Goal: Information Seeking & Learning: Learn about a topic

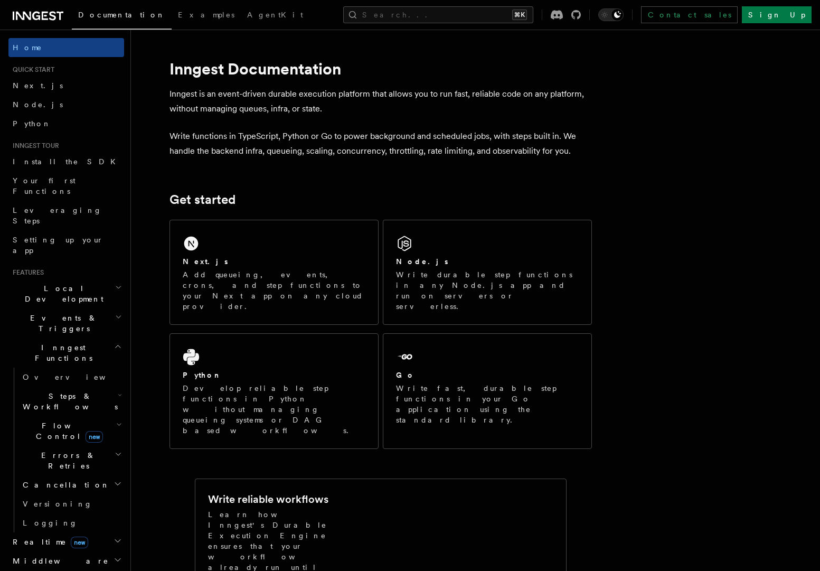
click at [63, 420] on span "Flow Control new" at bounding box center [67, 430] width 98 height 21
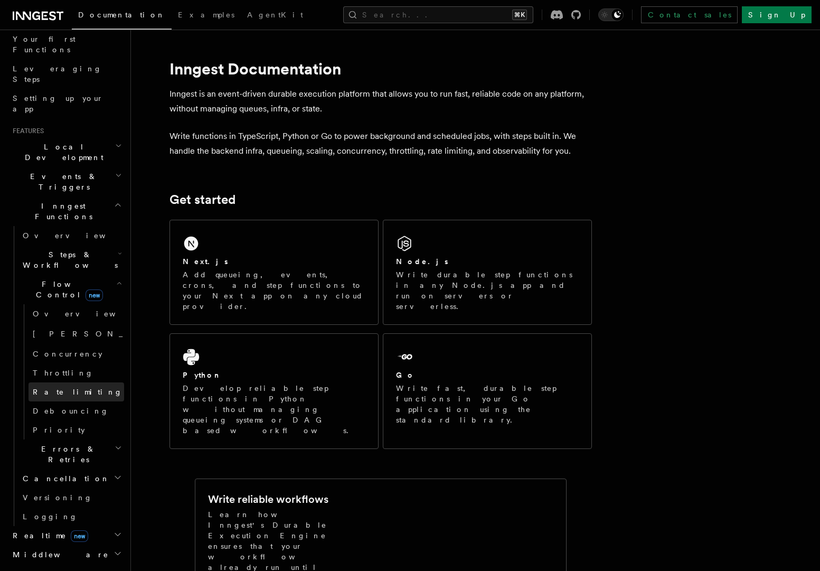
scroll to position [142, 0]
click at [77, 249] on span "Steps & Workflows" at bounding box center [67, 259] width 99 height 21
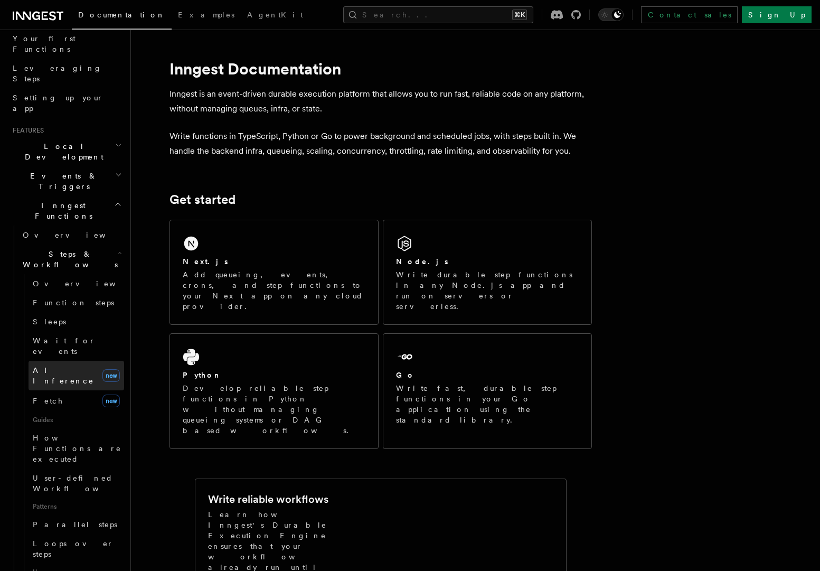
click at [68, 366] on span "AI Inference" at bounding box center [63, 375] width 61 height 19
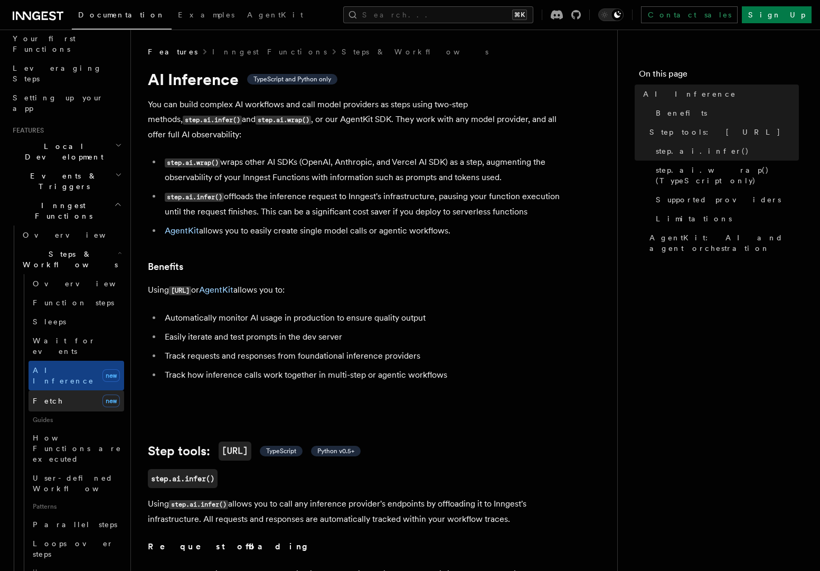
click at [59, 390] on link "Fetch new" at bounding box center [77, 400] width 96 height 21
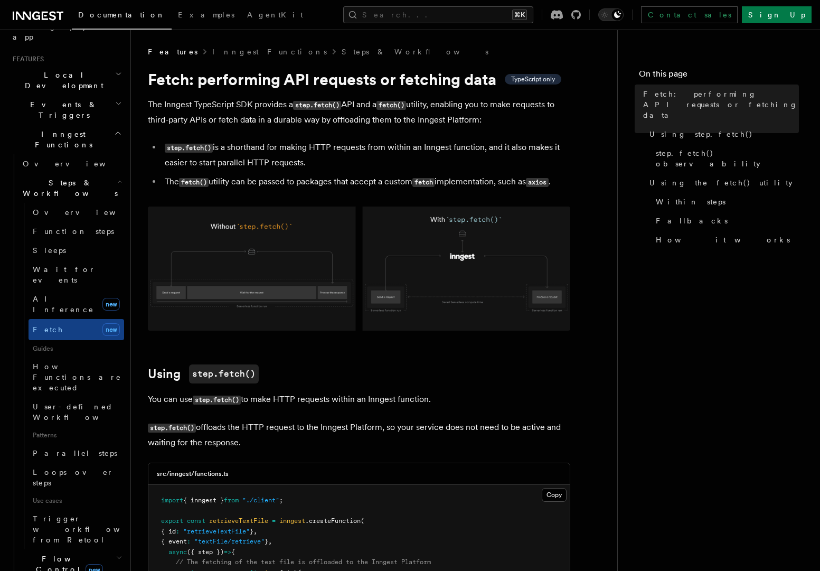
scroll to position [222, 0]
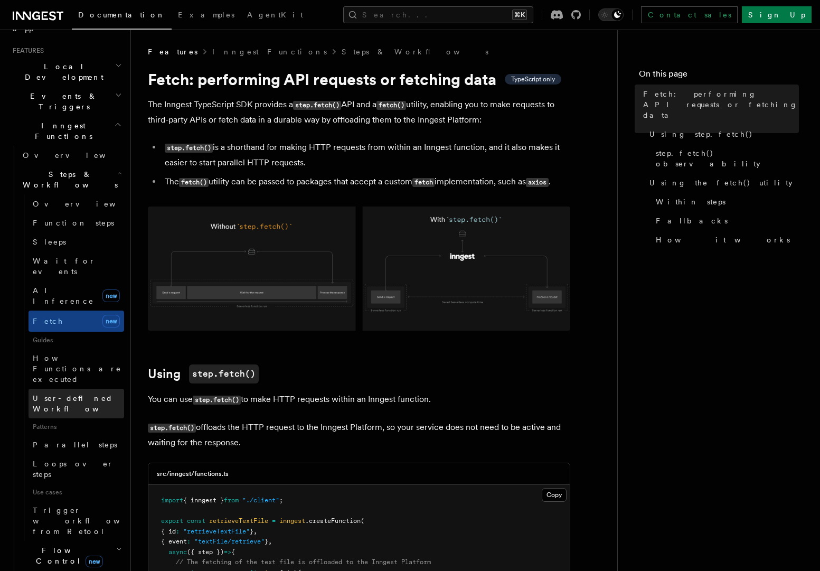
click at [81, 394] on span "User-defined Workflows" at bounding box center [80, 403] width 95 height 19
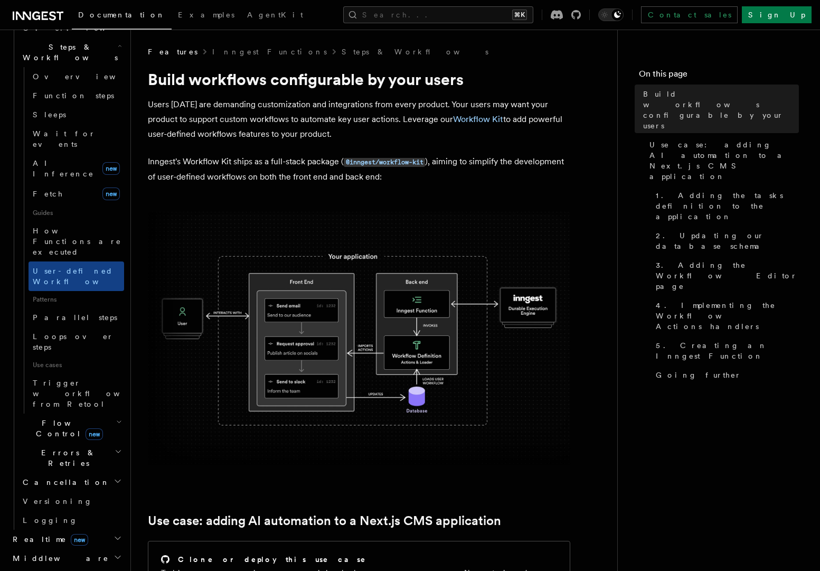
scroll to position [350, 0]
click at [71, 529] on h2 "Realtime new" at bounding box center [66, 538] width 116 height 19
click at [66, 548] on link "Overview" at bounding box center [71, 557] width 106 height 19
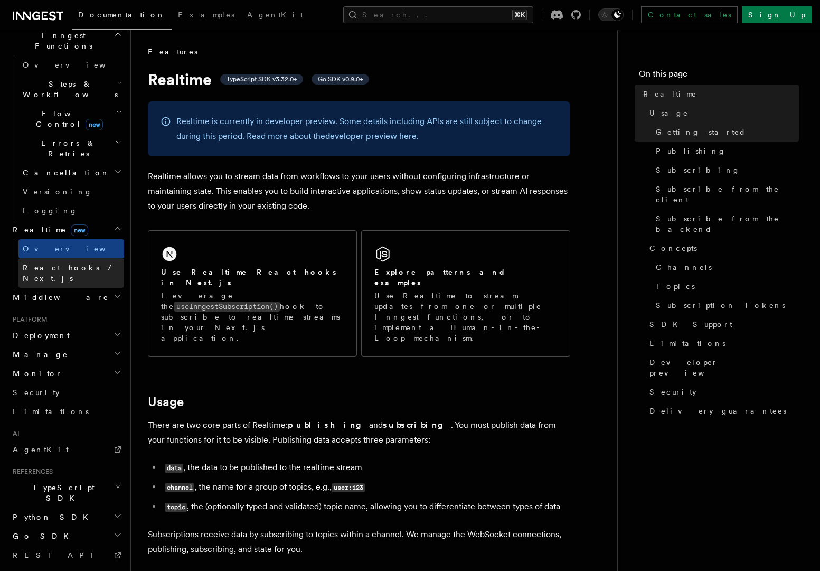
click at [78, 264] on span "React hooks / Next.js" at bounding box center [69, 273] width 93 height 19
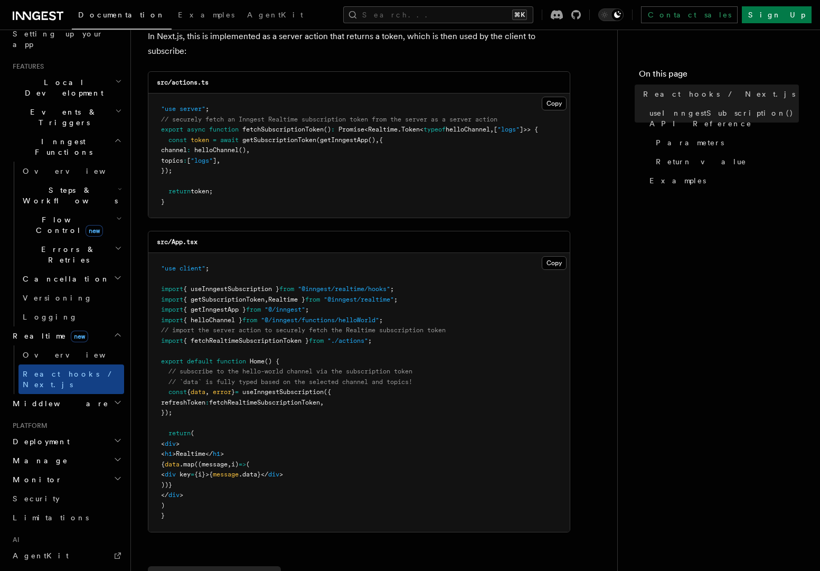
scroll to position [159, 0]
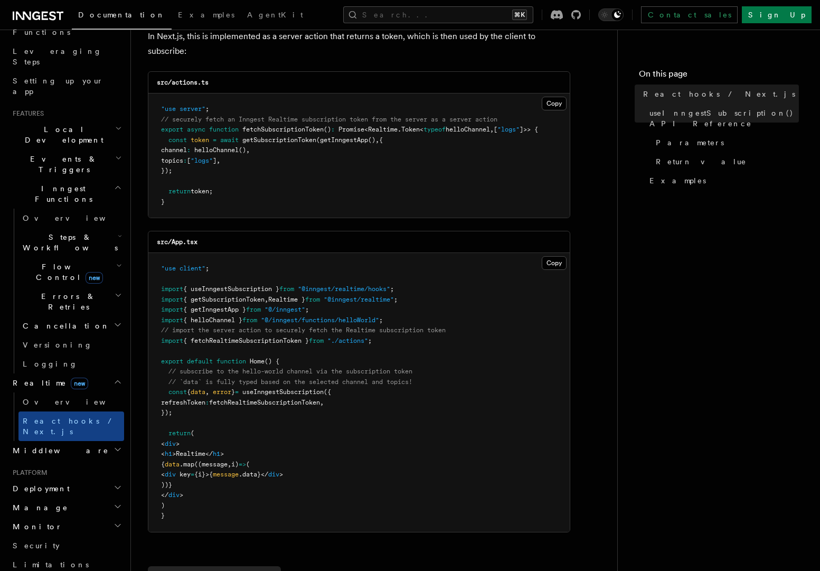
click at [64, 441] on h2 "Middleware" at bounding box center [66, 450] width 116 height 19
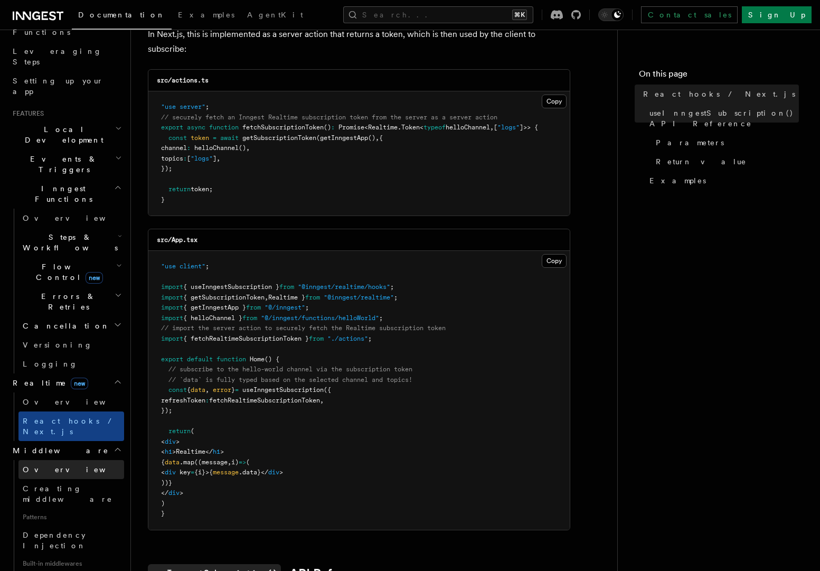
scroll to position [143, 0]
click at [79, 460] on link "Overview" at bounding box center [71, 469] width 106 height 19
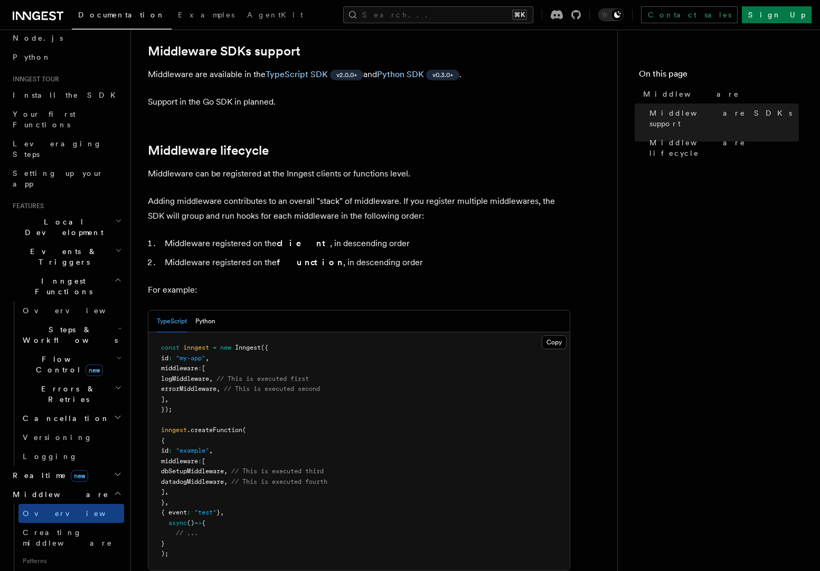
scroll to position [66, 0]
click at [82, 242] on h2 "Events & Triggers" at bounding box center [66, 257] width 116 height 30
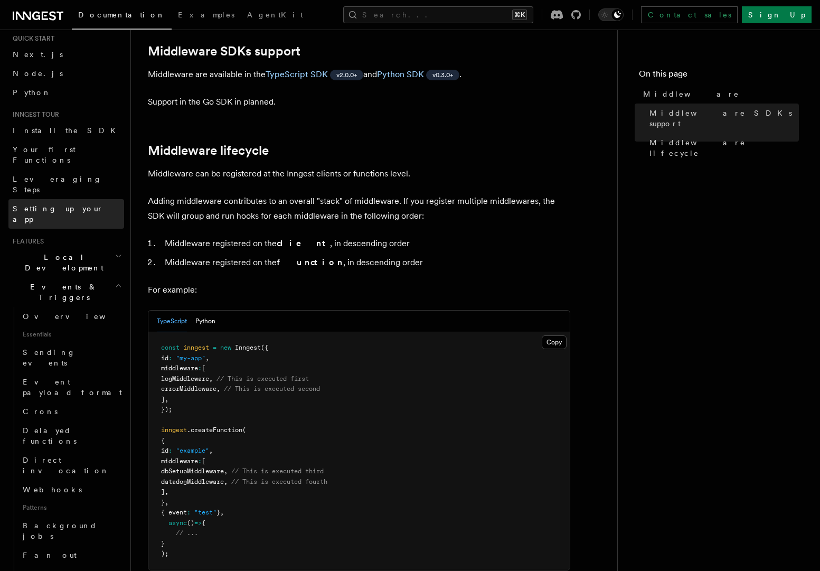
scroll to position [30, 0]
click at [73, 171] on link "Leveraging Steps" at bounding box center [66, 186] width 116 height 30
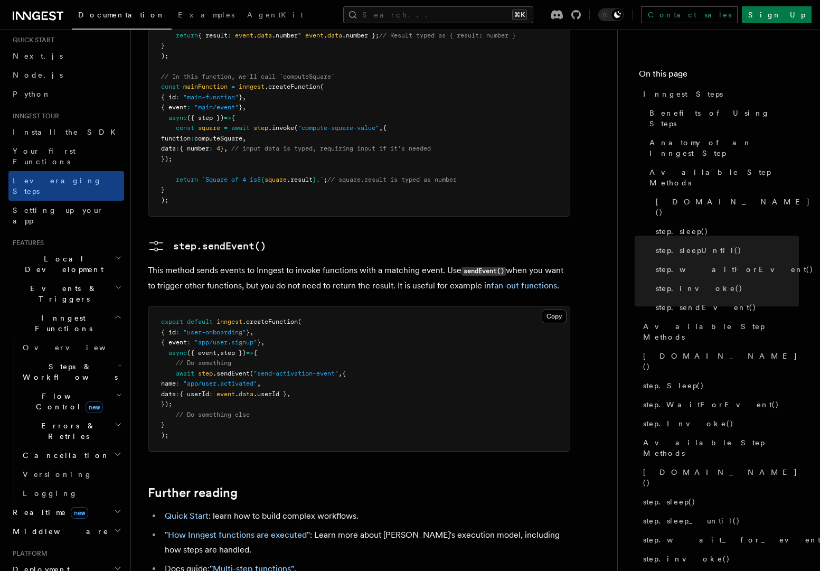
scroll to position [2218, 0]
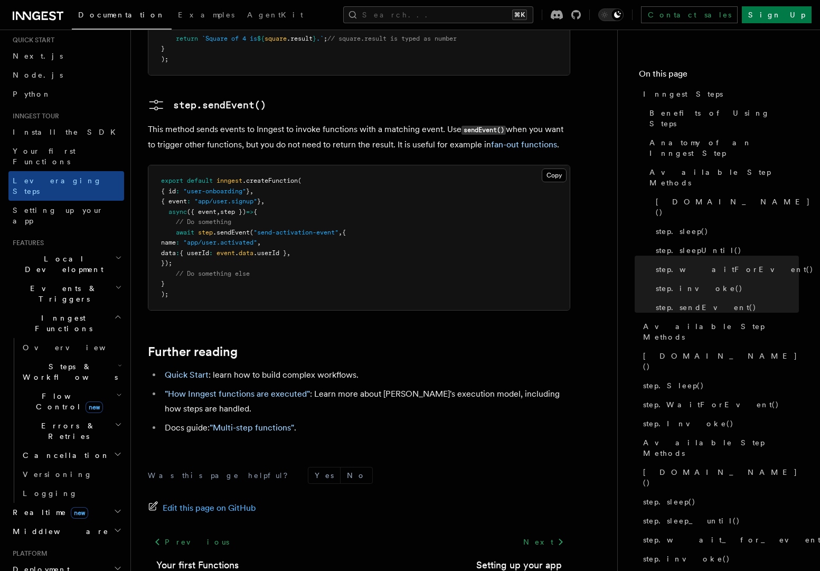
click at [78, 503] on h2 "Realtime new" at bounding box center [66, 512] width 116 height 19
click at [59, 391] on span "Flow Control new" at bounding box center [67, 401] width 98 height 21
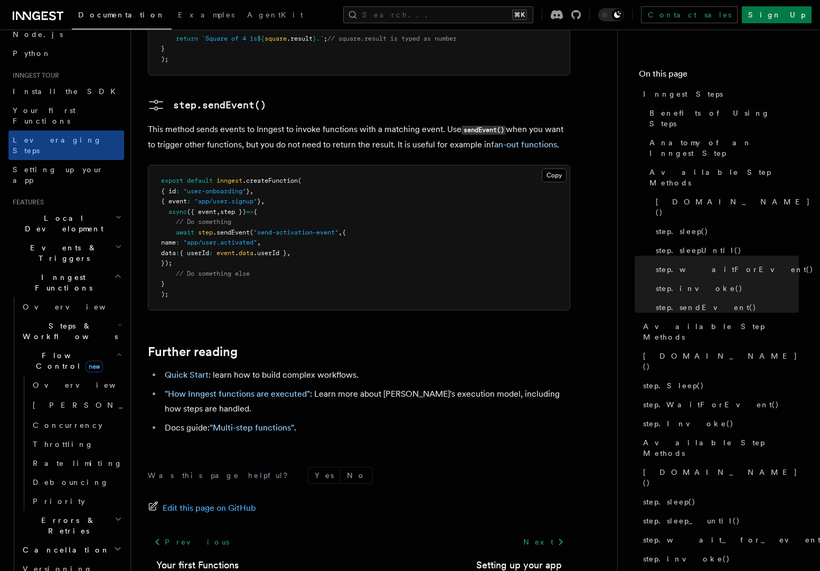
scroll to position [64, 0]
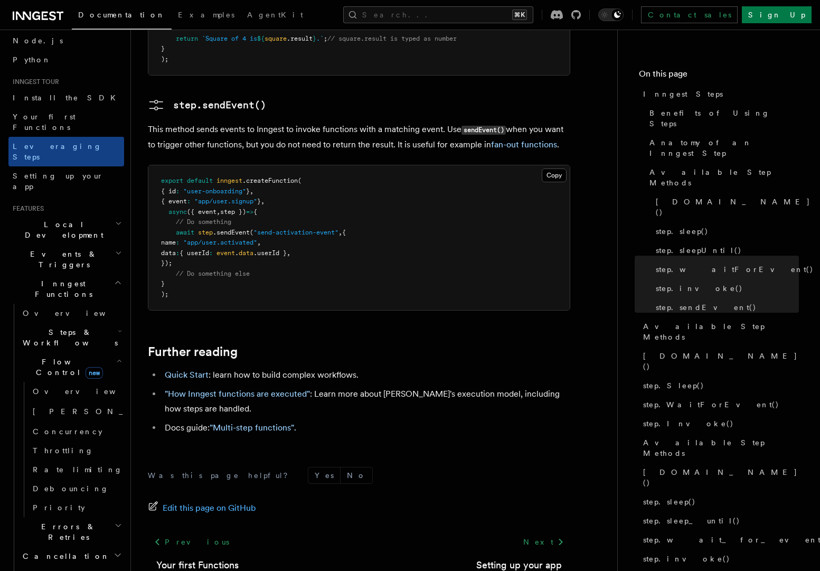
click at [73, 327] on span "Steps & Workflows" at bounding box center [67, 337] width 99 height 21
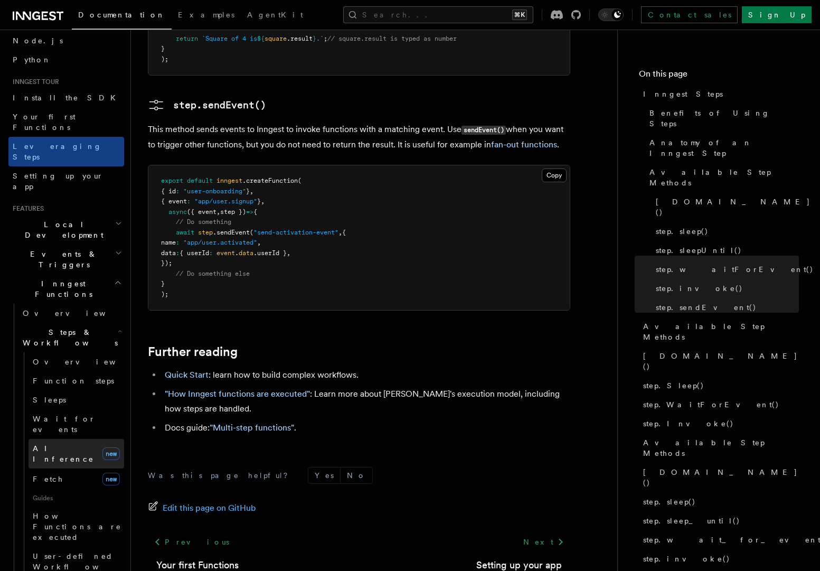
click at [72, 444] on span "AI Inference" at bounding box center [63, 453] width 61 height 19
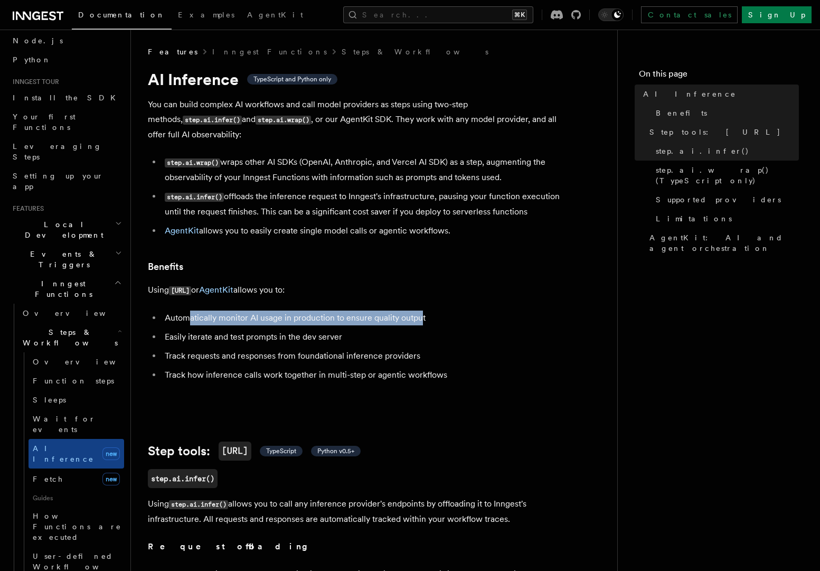
drag, startPoint x: 420, startPoint y: 308, endPoint x: 187, endPoint y: 305, distance: 233.5
click at [187, 311] on li "Automatically monitor AI usage in production to ensure quality output" at bounding box center [366, 318] width 409 height 15
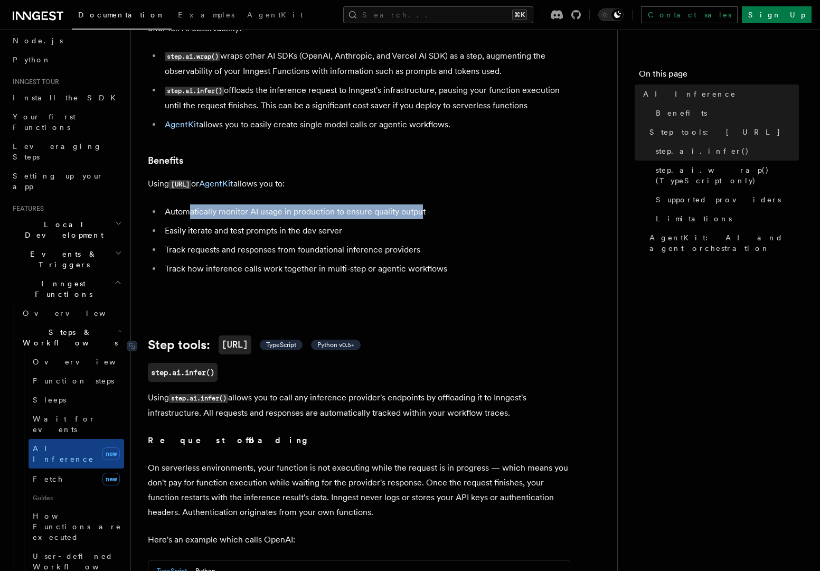
scroll to position [107, 0]
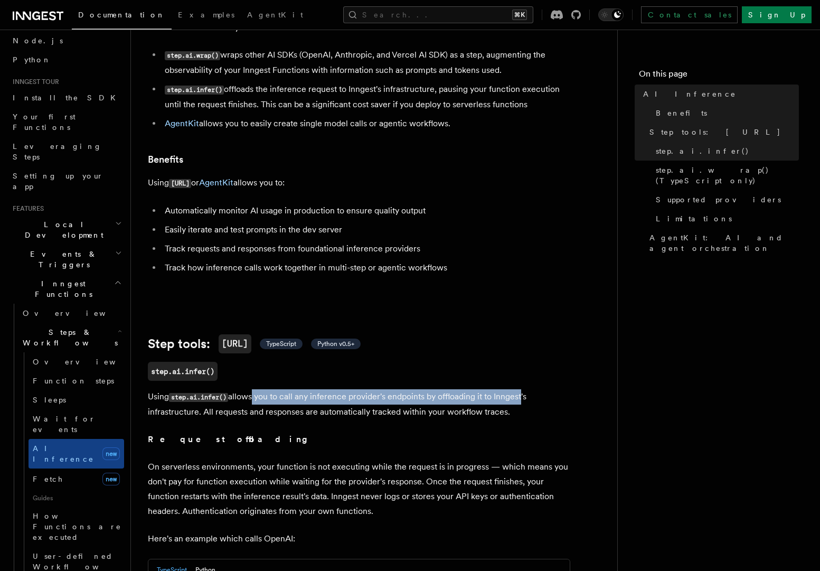
drag, startPoint x: 524, startPoint y: 387, endPoint x: 250, endPoint y: 388, distance: 273.6
click at [250, 389] on p "Using step.ai.infer() allows you to call any inference provider's endpoints by …" at bounding box center [359, 404] width 423 height 30
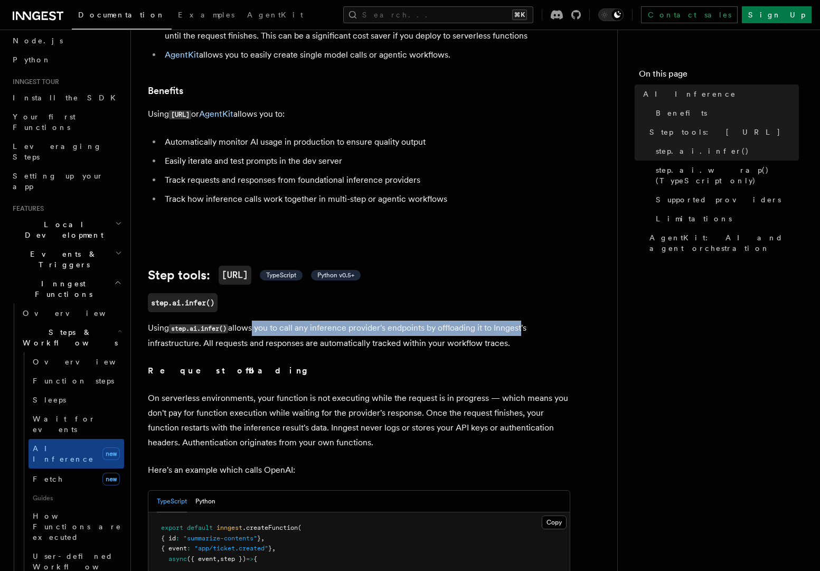
scroll to position [177, 0]
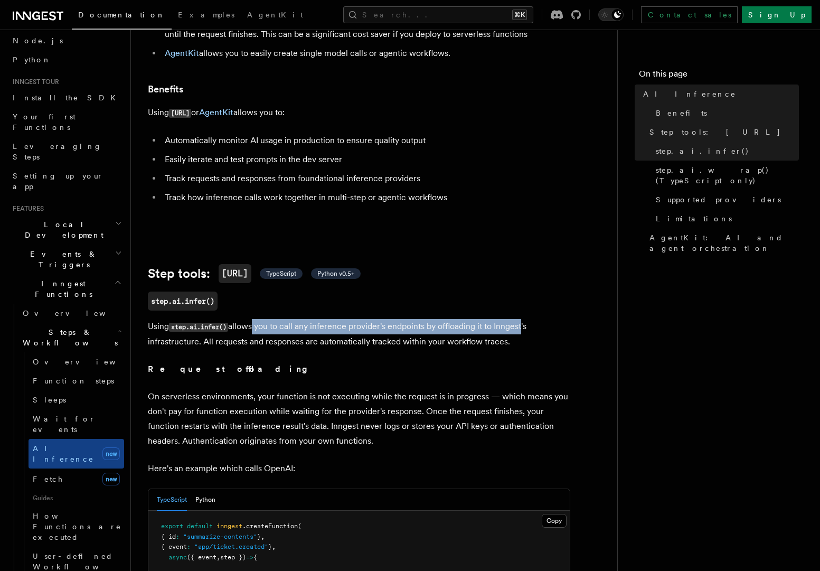
drag, startPoint x: 506, startPoint y: 333, endPoint x: 165, endPoint y: 330, distance: 340.7
click at [165, 330] on p "Using step.ai.infer() allows you to call any inference provider's endpoints by …" at bounding box center [359, 334] width 423 height 30
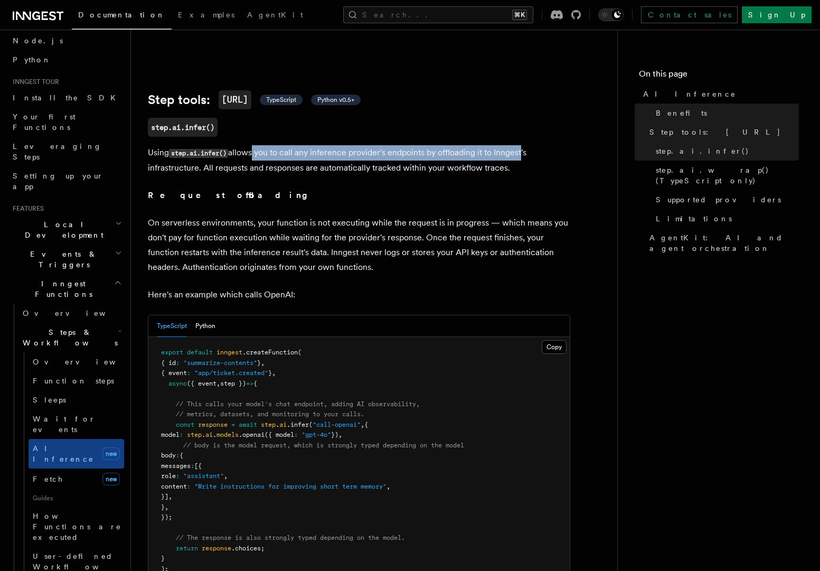
scroll to position [352, 0]
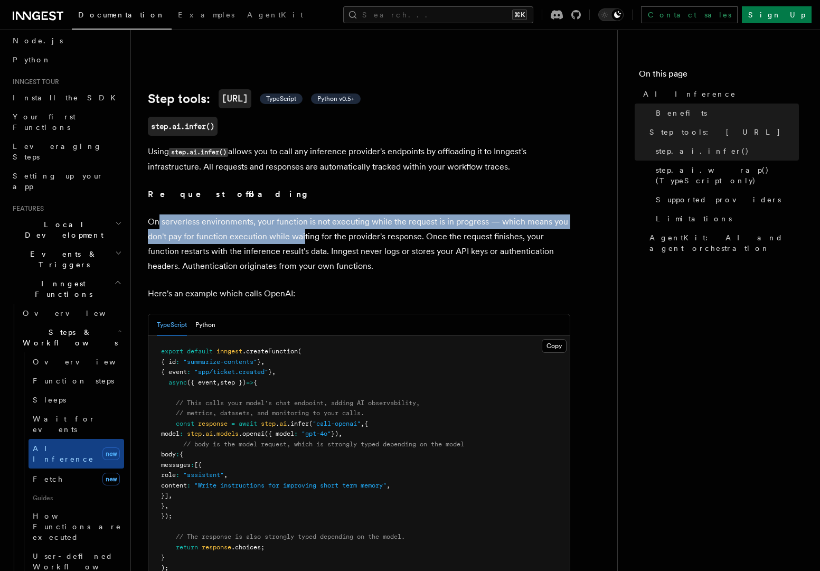
drag, startPoint x: 158, startPoint y: 213, endPoint x: 303, endPoint y: 227, distance: 145.3
click at [303, 227] on p "On serverless environments, your function is not executing while the request is…" at bounding box center [359, 243] width 423 height 59
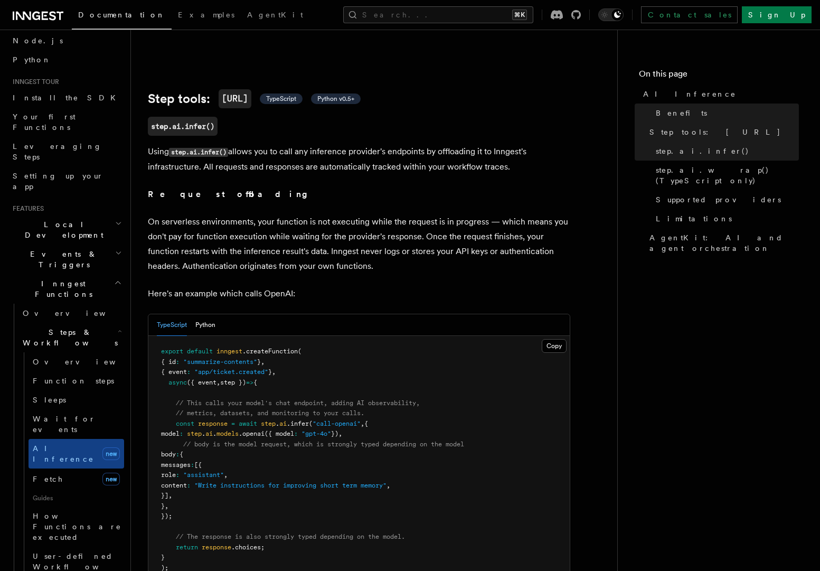
click at [361, 256] on p "On serverless environments, your function is not executing while the request is…" at bounding box center [359, 243] width 423 height 59
drag, startPoint x: 257, startPoint y: 138, endPoint x: 510, endPoint y: 159, distance: 253.8
click at [510, 159] on p "Using step.ai.infer() allows you to call any inference provider's endpoints by …" at bounding box center [359, 159] width 423 height 30
click at [168, 214] on p "On serverless environments, your function is not executing while the request is…" at bounding box center [359, 243] width 423 height 59
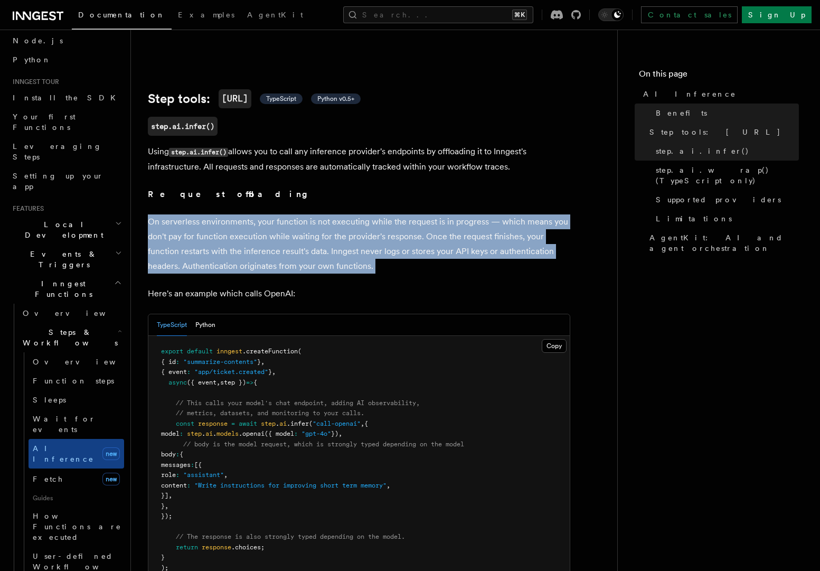
click at [168, 214] on p "On serverless environments, your function is not executing while the request is…" at bounding box center [359, 243] width 423 height 59
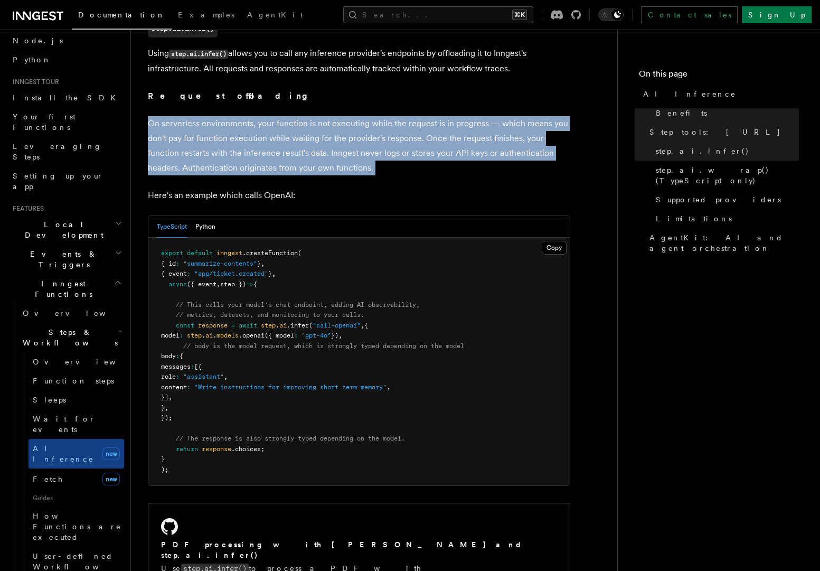
scroll to position [516, 0]
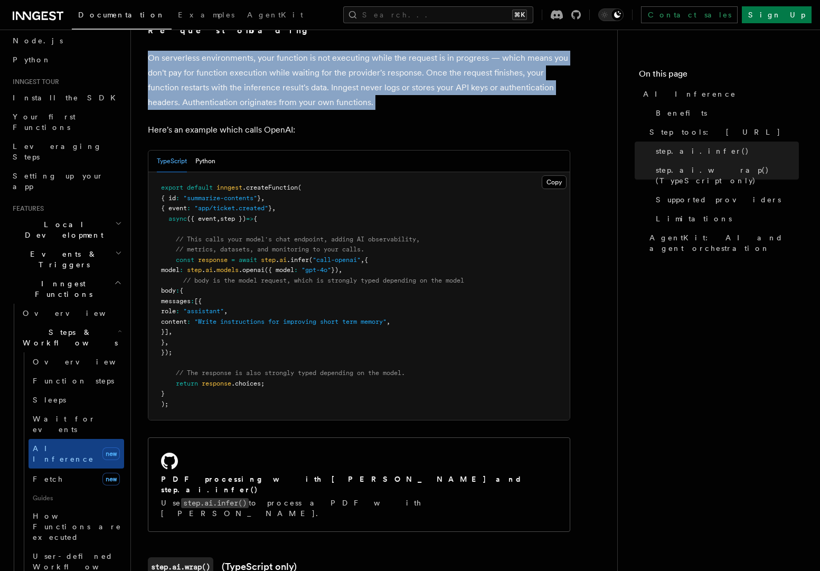
drag, startPoint x: 190, startPoint y: 257, endPoint x: 356, endPoint y: 255, distance: 165.9
click at [342, 266] on span "model : step . ai . models .openai ({ model : "gpt-4o" }) ," at bounding box center [251, 269] width 181 height 7
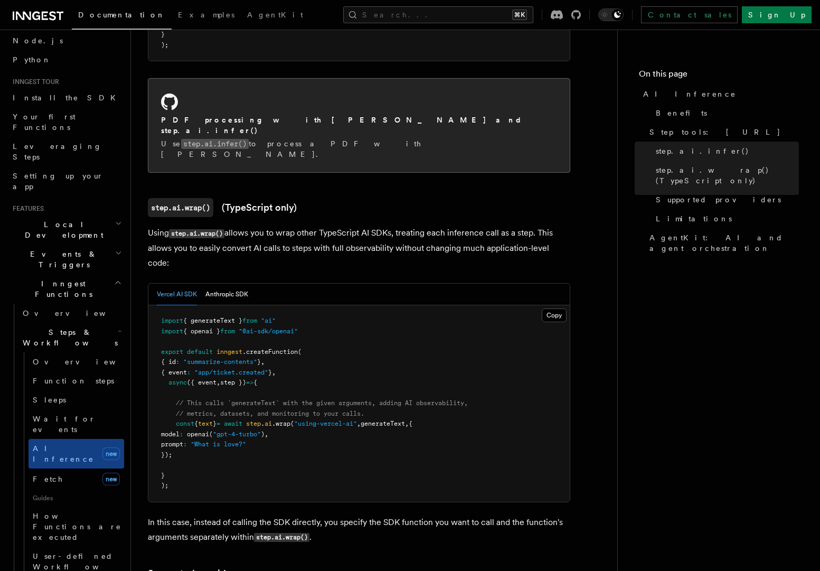
scroll to position [885, 0]
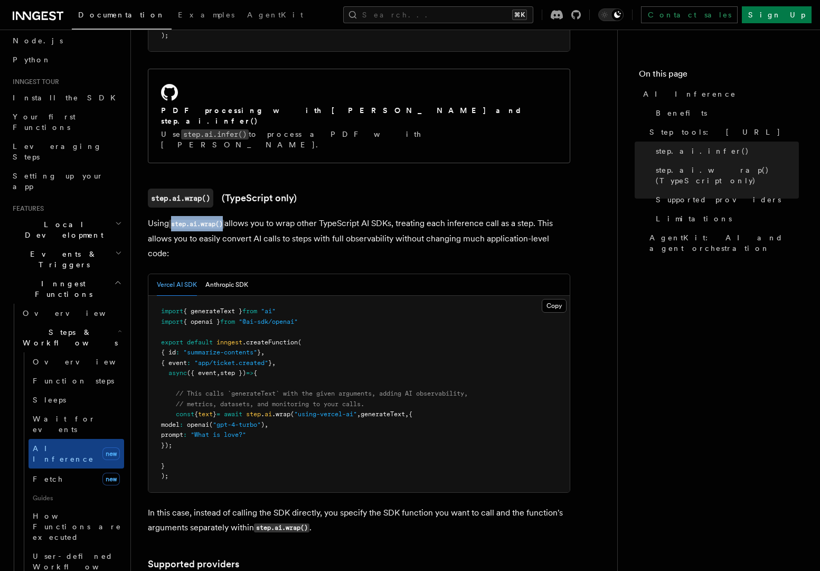
drag, startPoint x: 174, startPoint y: 190, endPoint x: 225, endPoint y: 192, distance: 51.3
click at [224, 220] on code "step.ai.wrap()" at bounding box center [196, 224] width 55 height 9
copy code "step.ai.wrap()"
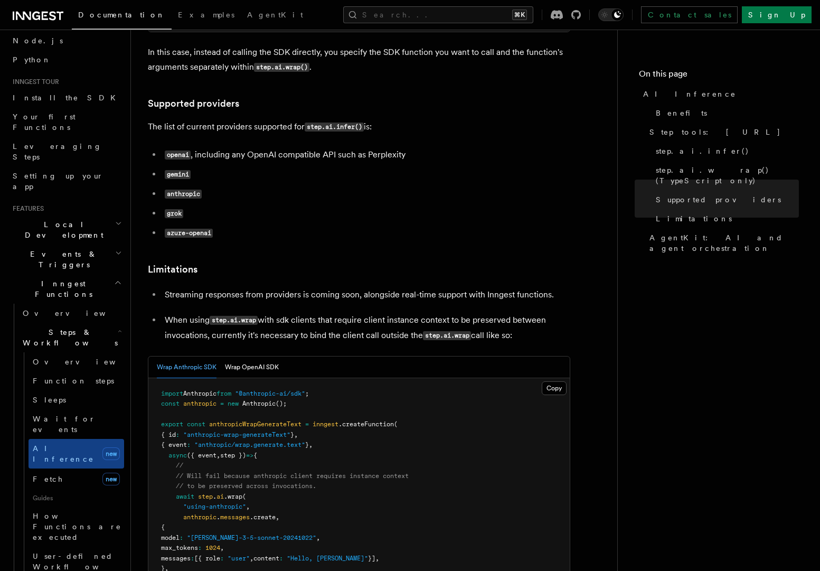
scroll to position [1344, 0]
drag, startPoint x: 401, startPoint y: 274, endPoint x: 297, endPoint y: 274, distance: 103.5
click at [297, 314] on p "When using step.ai.wrap with sdk clients that require client instance context t…" at bounding box center [368, 329] width 406 height 31
click at [342, 314] on p "When using step.ai.wrap with sdk clients that require client instance context t…" at bounding box center [368, 329] width 406 height 31
drag, startPoint x: 398, startPoint y: 289, endPoint x: 287, endPoint y: 288, distance: 110.9
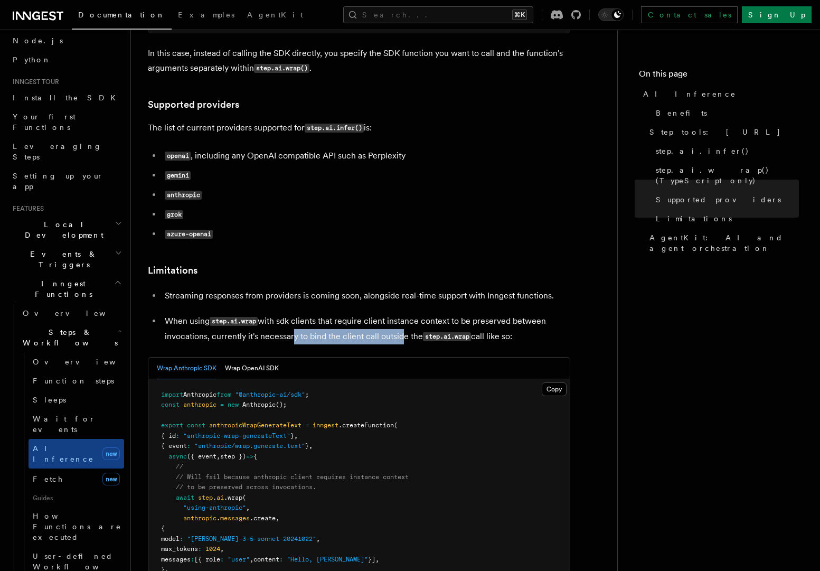
click at [287, 314] on p "When using step.ai.wrap with sdk clients that require client instance context t…" at bounding box center [368, 329] width 406 height 31
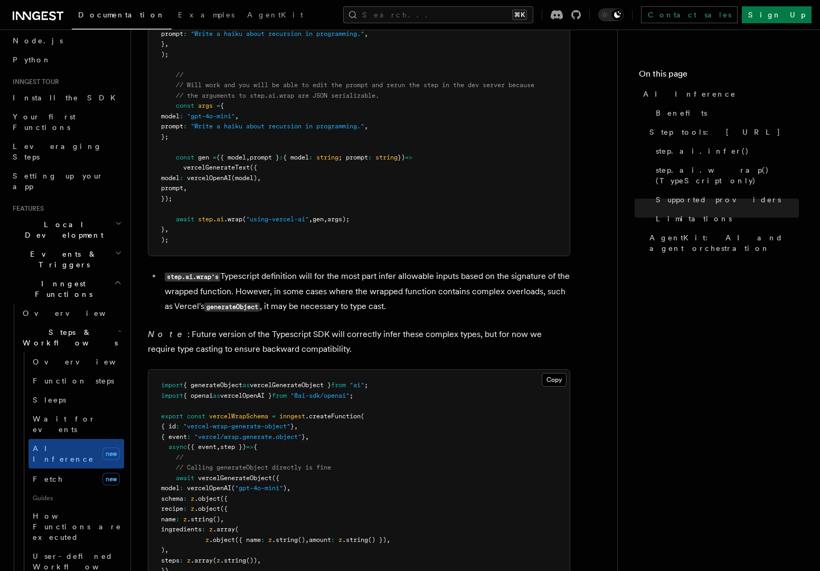
scroll to position [2270, 0]
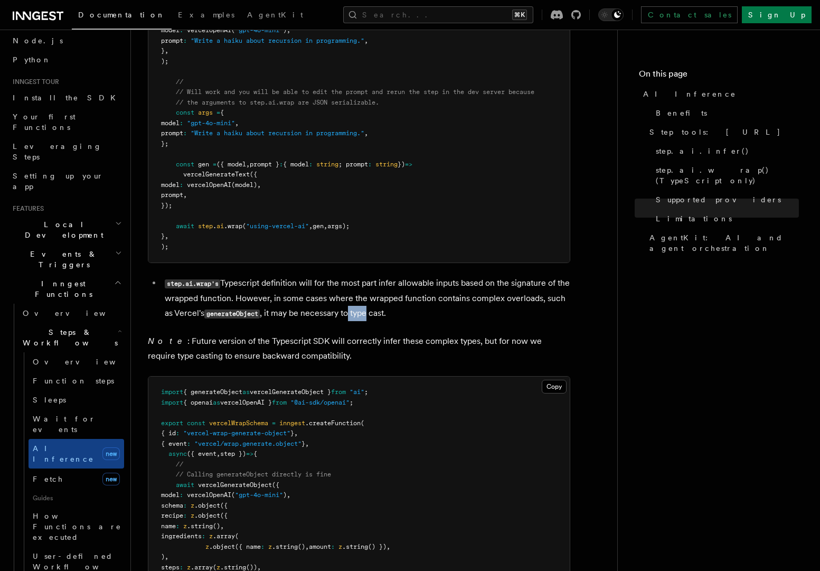
drag, startPoint x: 389, startPoint y: 267, endPoint x: 369, endPoint y: 264, distance: 19.8
click at [369, 276] on li "step.ai.wrap's Typescript definition will for the most part infer allowable inp…" at bounding box center [366, 298] width 409 height 45
click at [419, 276] on li "step.ai.wrap's Typescript definition will for the most part infer allowable inp…" at bounding box center [366, 298] width 409 height 45
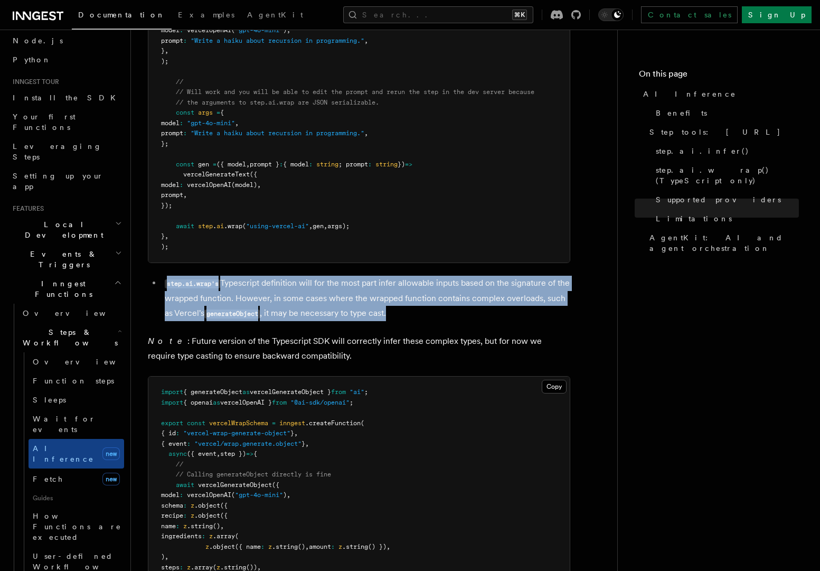
drag, startPoint x: 369, startPoint y: 264, endPoint x: 163, endPoint y: 240, distance: 207.3
click at [163, 276] on li "step.ai.wrap's Typescript definition will for the most part infer allowable inp…" at bounding box center [366, 298] width 409 height 45
copy li "step.ai.wrap's Typescript definition will for the most part infer allowable inp…"
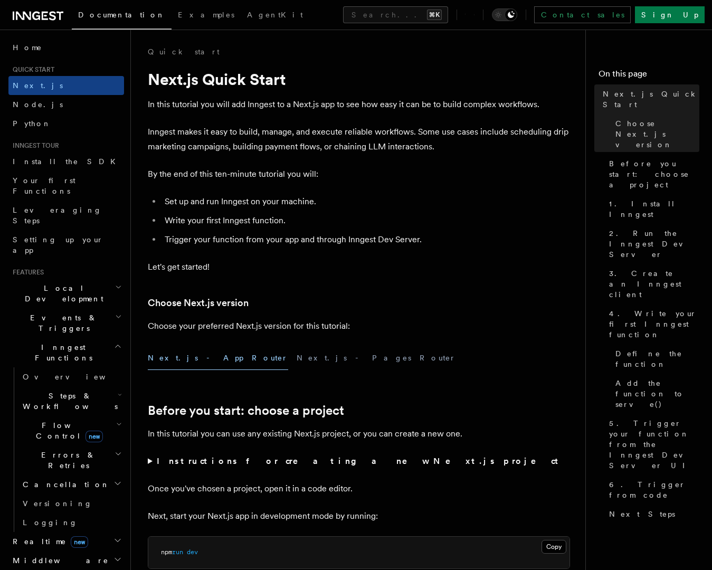
click at [65, 391] on span "Steps & Workflows" at bounding box center [67, 401] width 99 height 21
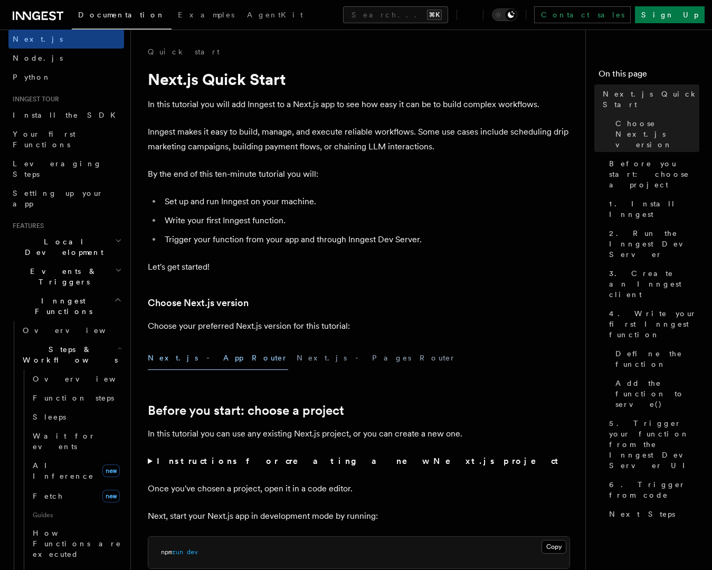
scroll to position [61, 0]
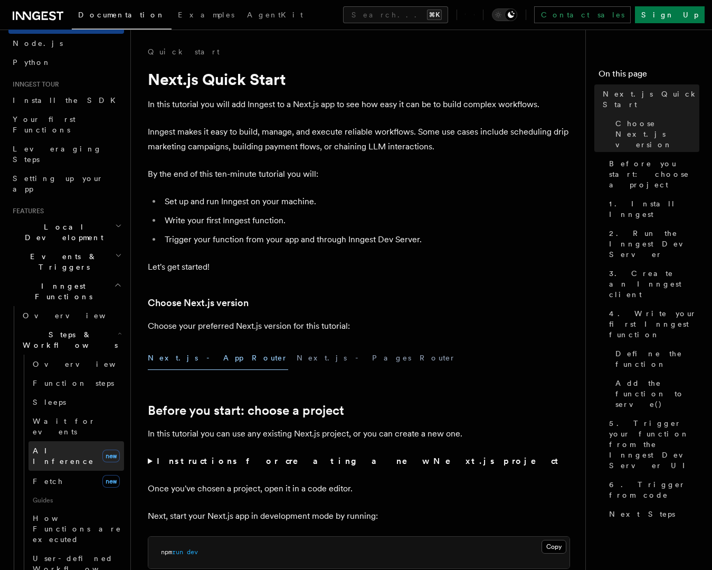
click at [64, 447] on span "AI Inference" at bounding box center [63, 456] width 61 height 19
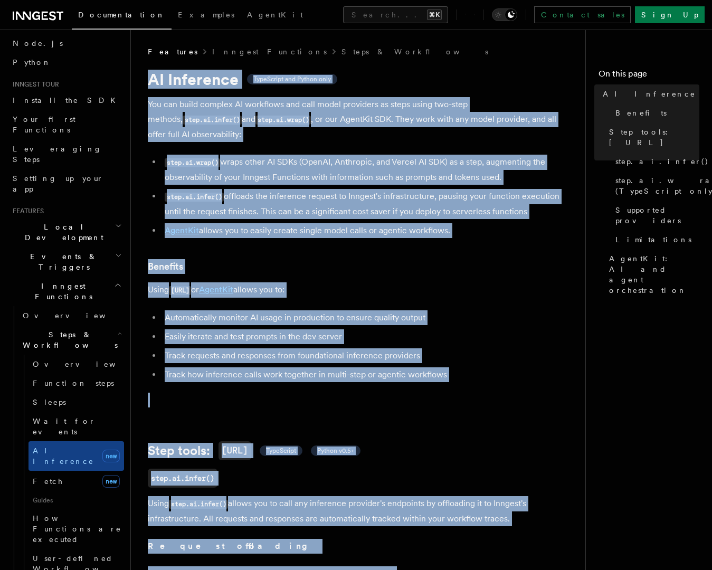
drag, startPoint x: 143, startPoint y: 74, endPoint x: 388, endPoint y: 493, distance: 485.0
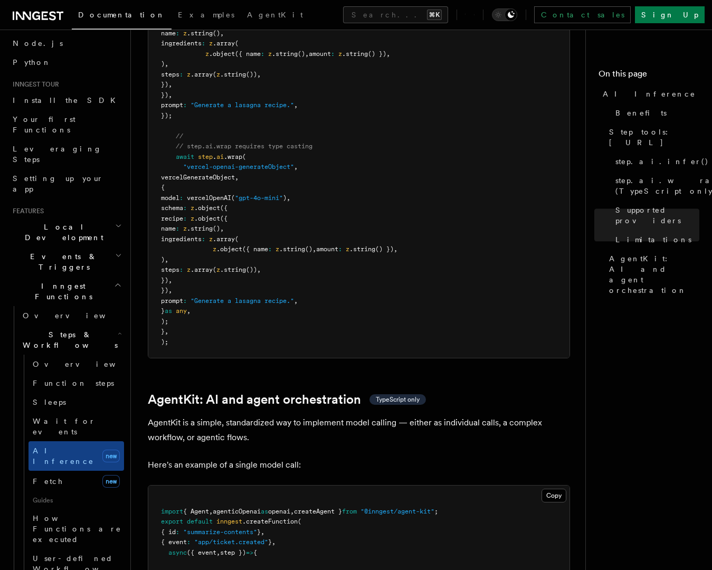
scroll to position [3098, 0]
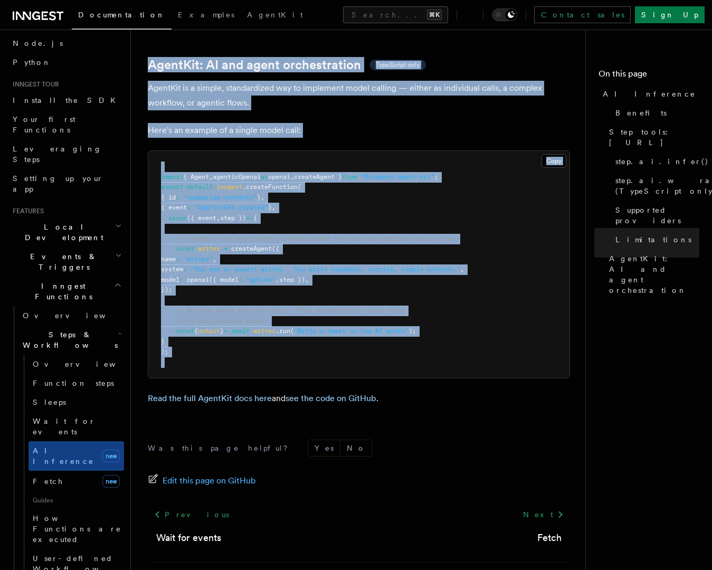
copy article "AI Inference TypeScript and Python only You can build complex AI workflows and …"
